Goal: Navigation & Orientation: Find specific page/section

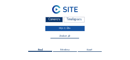
click at [57, 30] on link "Mijn C-Site" at bounding box center [64, 28] width 39 height 5
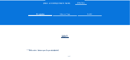
scroll to position [60, 0]
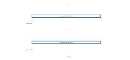
scroll to position [86, 0]
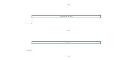
click at [69, 17] on div "Ga naar afbeeldingen" at bounding box center [66, 16] width 69 height 3
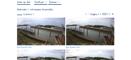
scroll to position [43, 0]
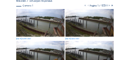
click at [42, 22] on img at bounding box center [40, 22] width 48 height 27
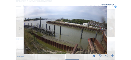
click at [111, 28] on icon at bounding box center [111, 29] width 3 height 4
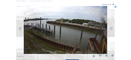
click at [111, 28] on icon at bounding box center [111, 29] width 3 height 4
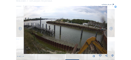
click at [111, 28] on icon at bounding box center [111, 29] width 3 height 4
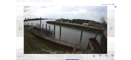
click at [111, 28] on icon at bounding box center [111, 29] width 3 height 4
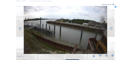
click at [111, 28] on icon at bounding box center [111, 29] width 3 height 4
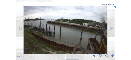
click at [111, 28] on icon at bounding box center [111, 29] width 3 height 4
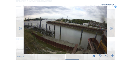
click at [111, 28] on icon at bounding box center [111, 29] width 3 height 4
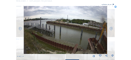
click at [111, 28] on icon at bounding box center [111, 29] width 3 height 4
